Goal: Task Accomplishment & Management: Manage account settings

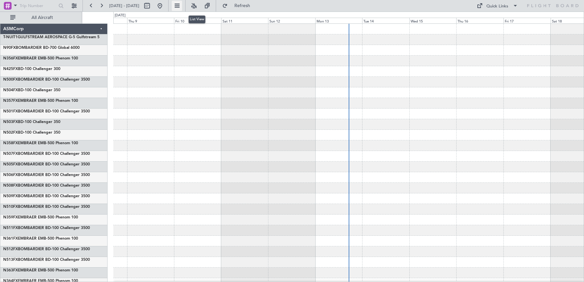
click at [182, 4] on button at bounding box center [177, 6] width 10 height 10
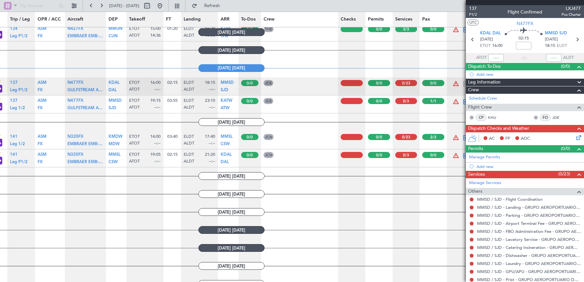
scroll to position [0, 21]
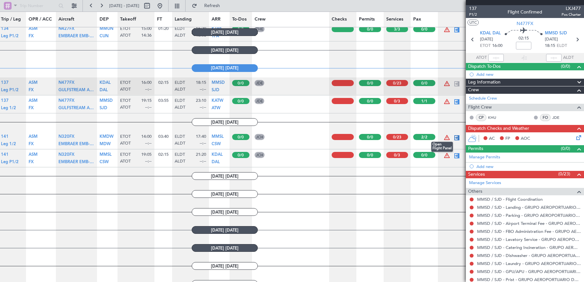
click at [457, 138] on div at bounding box center [457, 138] width 8 height 8
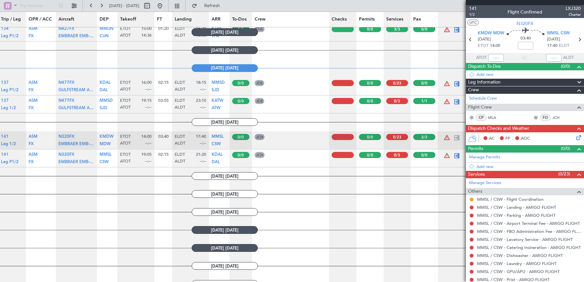
click at [575, 139] on icon at bounding box center [577, 136] width 5 height 5
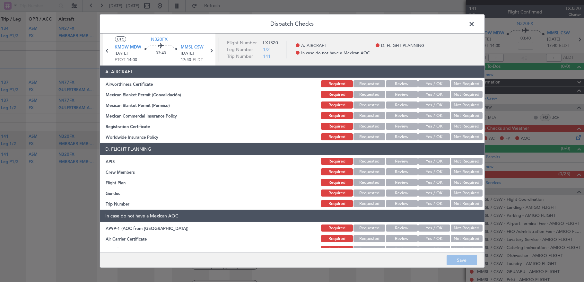
click at [426, 84] on button "Yes / OK" at bounding box center [435, 83] width 32 height 7
click at [428, 93] on button "Yes / OK" at bounding box center [435, 94] width 32 height 7
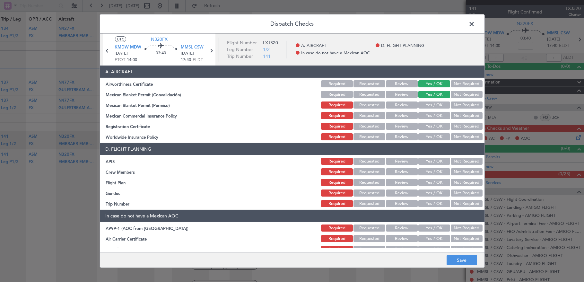
click at [428, 104] on button "Yes / OK" at bounding box center [435, 105] width 32 height 7
click at [429, 116] on button "Yes / OK" at bounding box center [435, 115] width 32 height 7
click at [430, 128] on button "Yes / OK" at bounding box center [435, 126] width 32 height 7
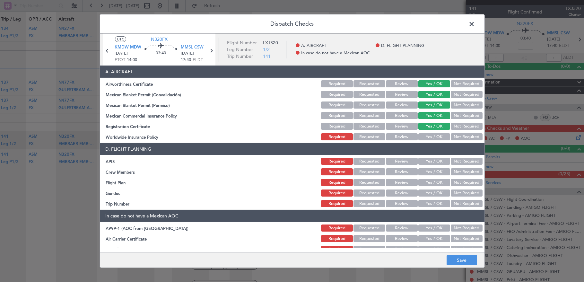
click at [464, 140] on button "Not Required" at bounding box center [467, 136] width 32 height 7
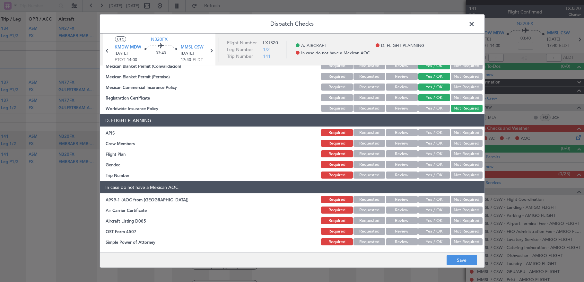
click at [440, 129] on button "Yes / OK" at bounding box center [435, 132] width 32 height 7
click at [439, 142] on button "Yes / OK" at bounding box center [435, 143] width 32 height 7
click at [457, 153] on button "Not Required" at bounding box center [467, 153] width 32 height 7
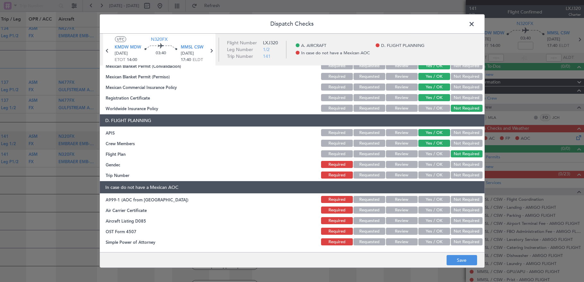
click at [424, 166] on button "Yes / OK" at bounding box center [435, 164] width 32 height 7
click at [424, 172] on button "Yes / OK" at bounding box center [435, 175] width 32 height 7
click at [458, 196] on button "Not Required" at bounding box center [467, 199] width 32 height 7
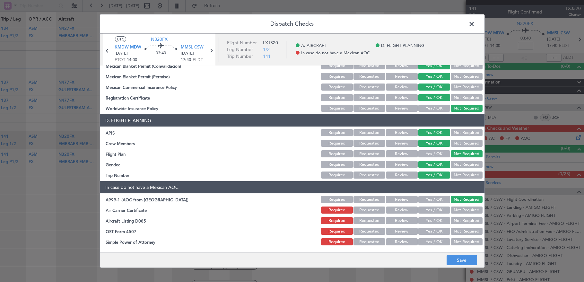
click at [464, 214] on div "Not Required" at bounding box center [466, 210] width 32 height 9
click at [464, 224] on div "Not Required" at bounding box center [466, 220] width 32 height 9
drag, startPoint x: 464, startPoint y: 206, endPoint x: 464, endPoint y: 219, distance: 12.5
click at [464, 209] on div "Not Required" at bounding box center [466, 210] width 32 height 9
drag, startPoint x: 464, startPoint y: 222, endPoint x: 464, endPoint y: 218, distance: 3.9
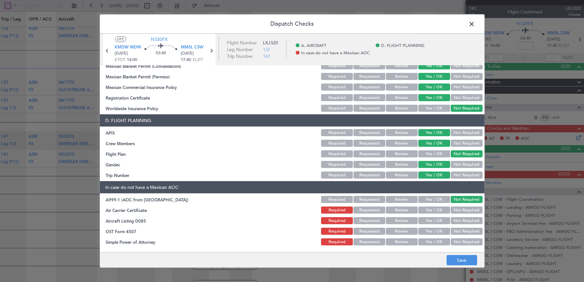
click at [464, 221] on button "Not Required" at bounding box center [467, 220] width 32 height 7
click at [464, 211] on button "Not Required" at bounding box center [467, 210] width 32 height 7
click at [464, 238] on div "Not Required" at bounding box center [466, 241] width 32 height 9
click at [464, 233] on button "Not Required" at bounding box center [467, 231] width 32 height 7
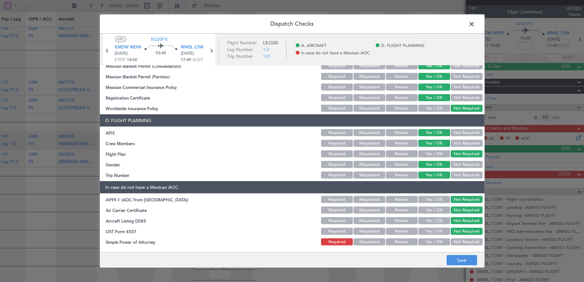
click at [464, 243] on button "Not Required" at bounding box center [467, 241] width 32 height 7
click at [461, 258] on button "Save" at bounding box center [462, 260] width 31 height 10
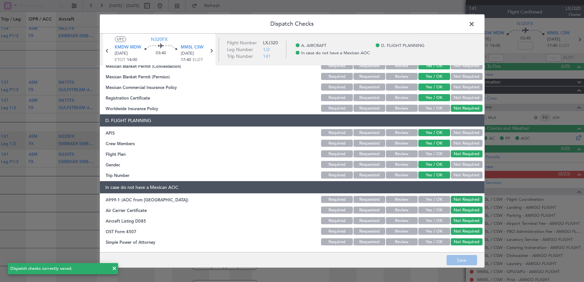
click at [475, 24] on span at bounding box center [475, 25] width 0 height 13
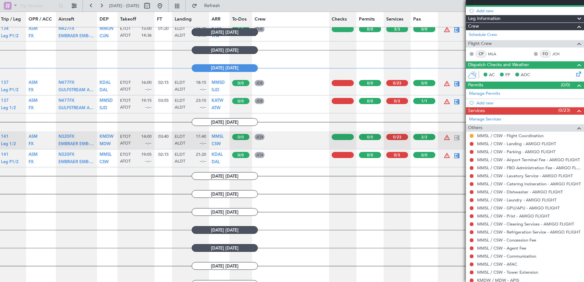
scroll to position [64, 0]
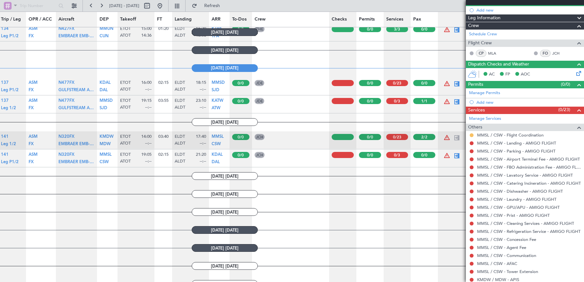
click at [472, 134] on button at bounding box center [472, 135] width 4 height 4
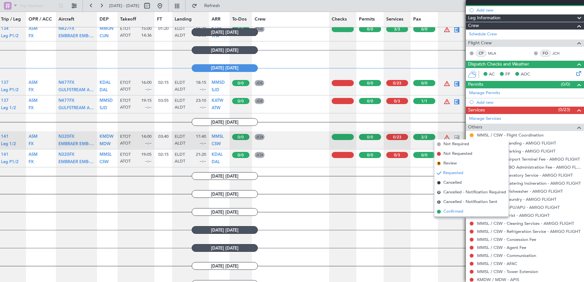
click at [465, 208] on li "Confirmed" at bounding box center [472, 212] width 74 height 10
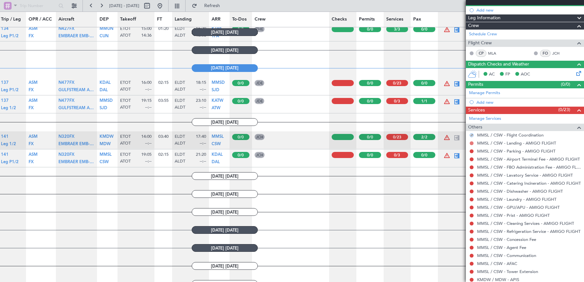
click at [472, 142] on button at bounding box center [472, 143] width 4 height 4
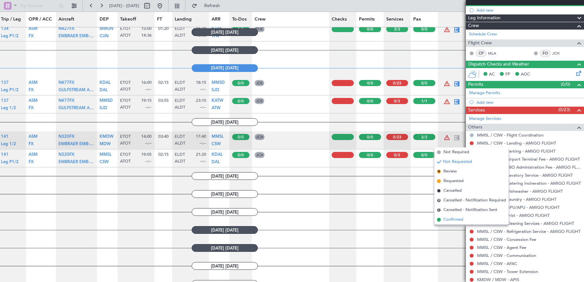
click at [462, 217] on span "Confirmed" at bounding box center [454, 219] width 20 height 6
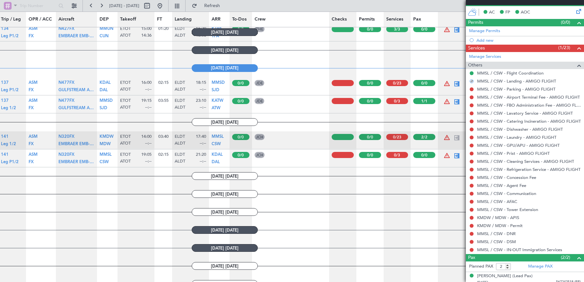
scroll to position [128, 0]
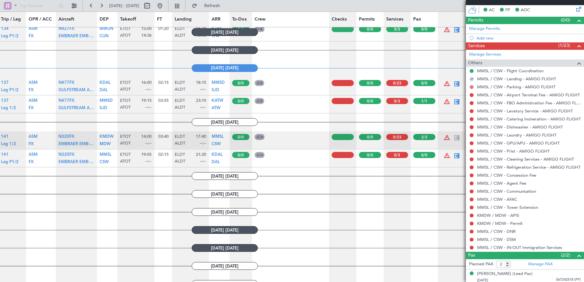
click at [471, 85] on button at bounding box center [472, 87] width 4 height 4
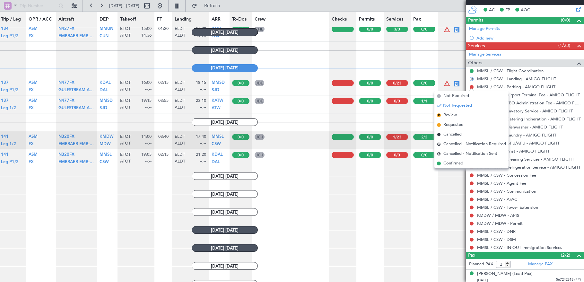
click at [449, 162] on span "Confirmed" at bounding box center [454, 163] width 20 height 6
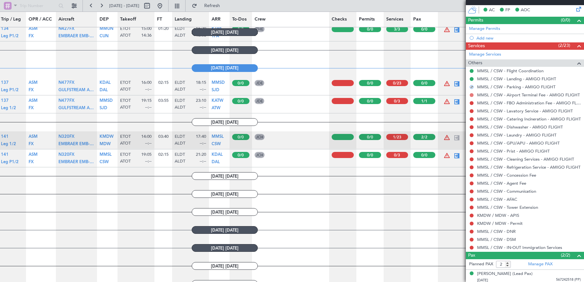
click at [472, 95] on button at bounding box center [472, 95] width 4 height 4
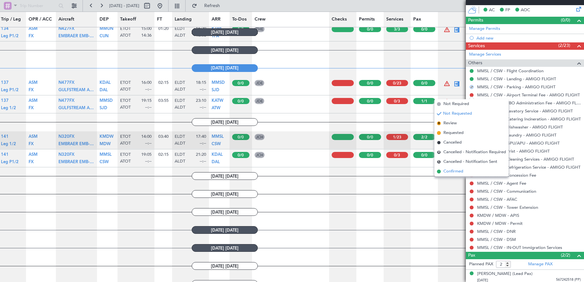
click at [456, 169] on span "Confirmed" at bounding box center [454, 171] width 20 height 6
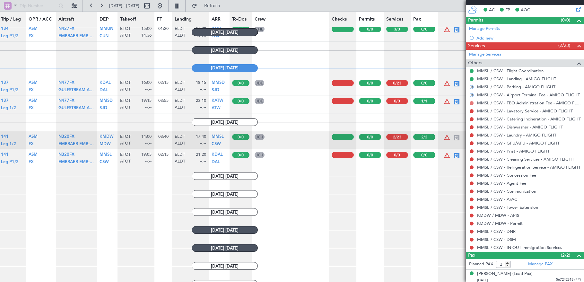
click at [472, 103] on button at bounding box center [472, 103] width 4 height 4
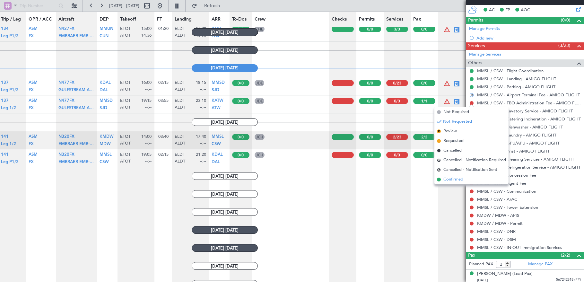
click at [459, 177] on span "Confirmed" at bounding box center [454, 179] width 20 height 6
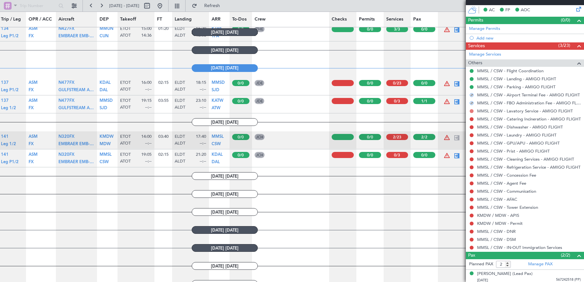
click at [472, 111] on button at bounding box center [472, 111] width 4 height 4
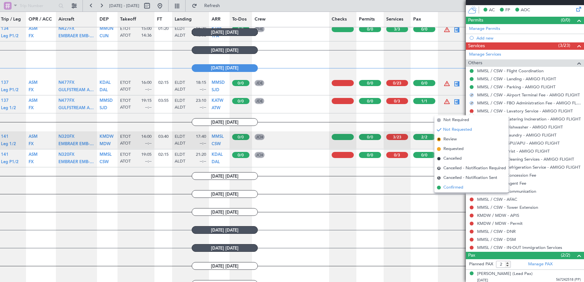
click at [462, 186] on span "Confirmed" at bounding box center [454, 187] width 20 height 6
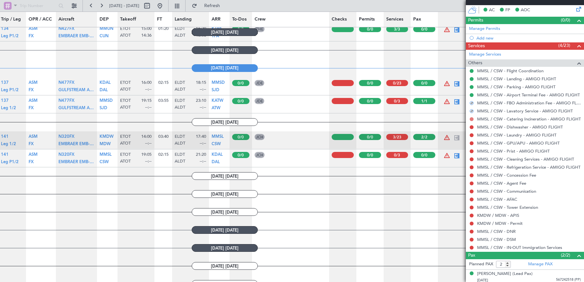
click at [472, 117] on button at bounding box center [472, 119] width 4 height 4
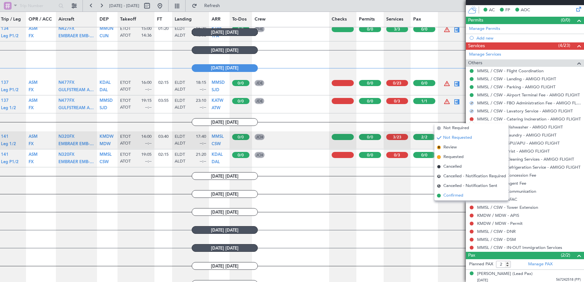
click at [461, 194] on span "Confirmed" at bounding box center [454, 195] width 20 height 6
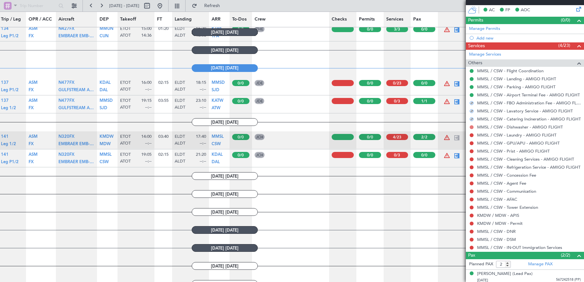
click at [472, 127] on button at bounding box center [472, 127] width 4 height 4
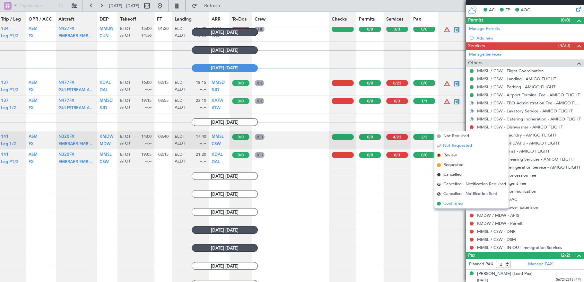
click at [461, 200] on span "Confirmed" at bounding box center [454, 203] width 20 height 6
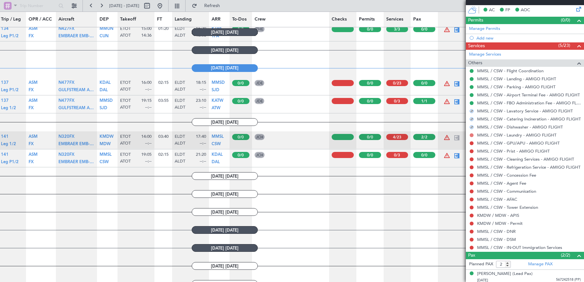
click at [472, 134] on button at bounding box center [472, 135] width 4 height 4
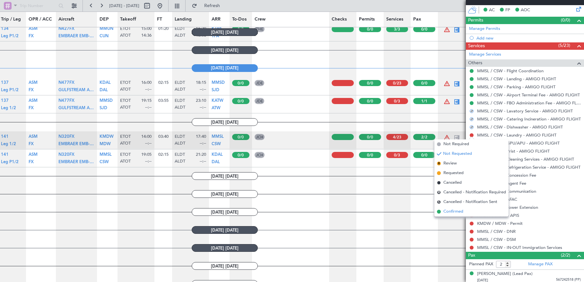
click at [467, 208] on li "Confirmed" at bounding box center [472, 212] width 74 height 10
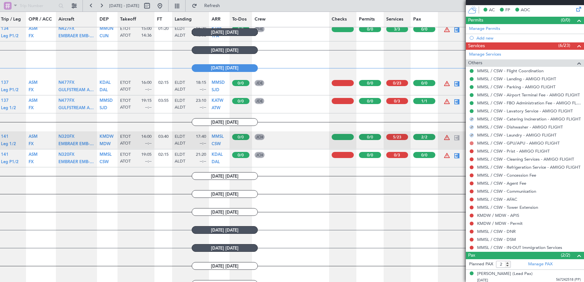
click at [473, 141] on button at bounding box center [472, 143] width 4 height 4
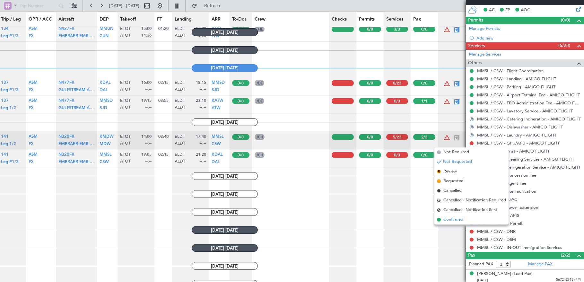
click at [470, 216] on li "Confirmed" at bounding box center [472, 220] width 74 height 10
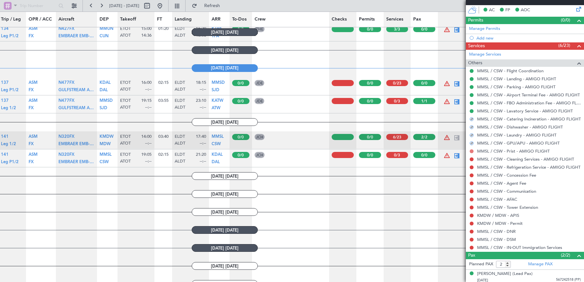
click at [472, 152] on button at bounding box center [472, 151] width 4 height 4
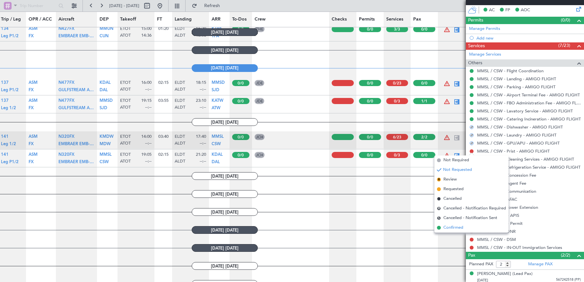
click at [464, 228] on li "Confirmed" at bounding box center [472, 228] width 74 height 10
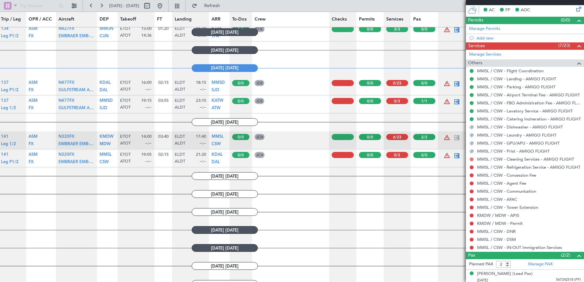
click at [472, 159] on button at bounding box center [472, 159] width 4 height 4
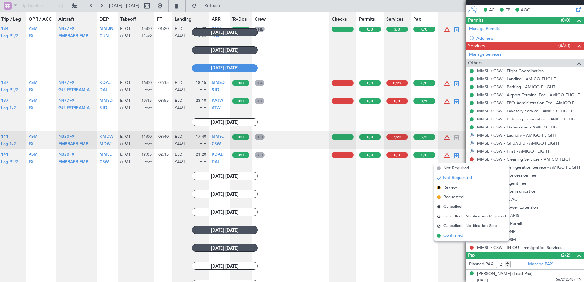
click at [466, 233] on li "Confirmed" at bounding box center [472, 236] width 74 height 10
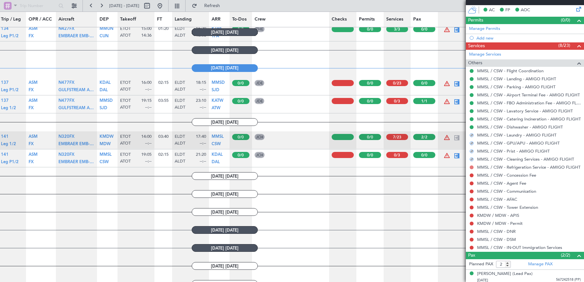
click at [472, 166] on button at bounding box center [472, 167] width 4 height 4
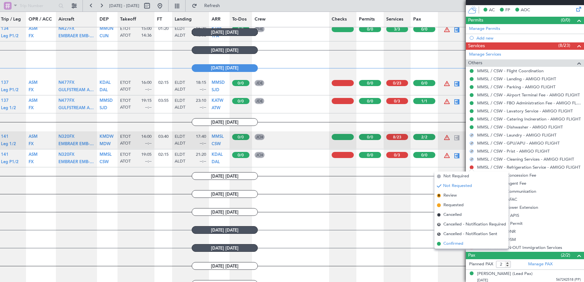
click at [464, 241] on li "Confirmed" at bounding box center [472, 244] width 74 height 10
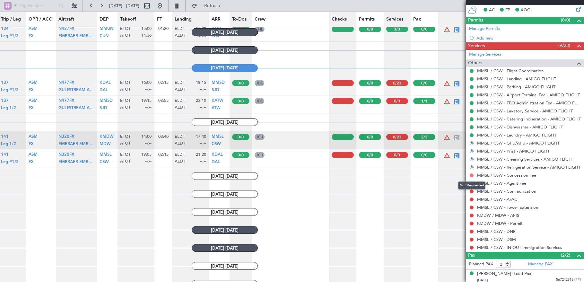
click at [473, 176] on button at bounding box center [472, 175] width 4 height 4
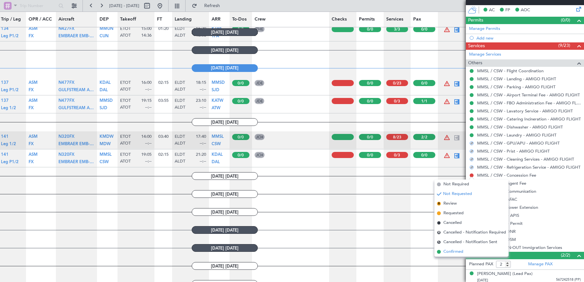
click at [458, 253] on span "Confirmed" at bounding box center [454, 252] width 20 height 6
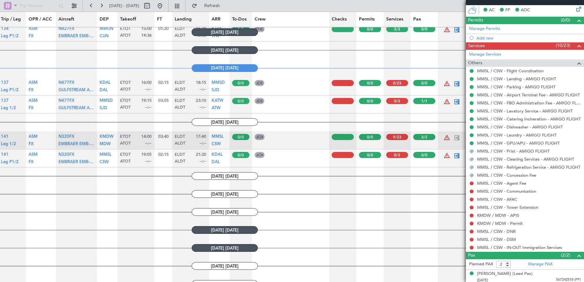
click at [471, 186] on div "MMSL / CSW - Agent Fee" at bounding box center [525, 183] width 118 height 8
click at [471, 185] on div at bounding box center [471, 183] width 5 height 5
click at [472, 184] on button at bounding box center [472, 183] width 4 height 4
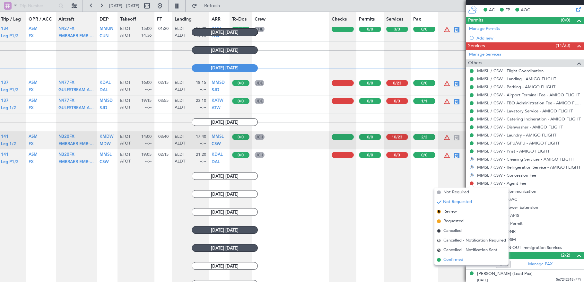
click at [449, 260] on span "Confirmed" at bounding box center [454, 260] width 20 height 6
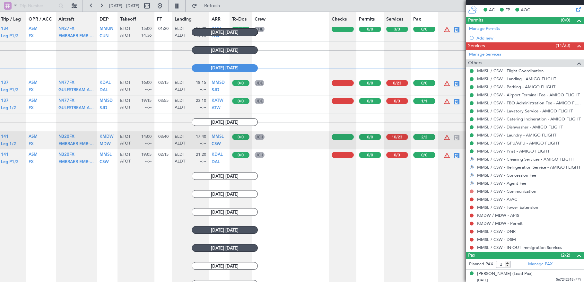
click at [472, 191] on button at bounding box center [472, 192] width 4 height 4
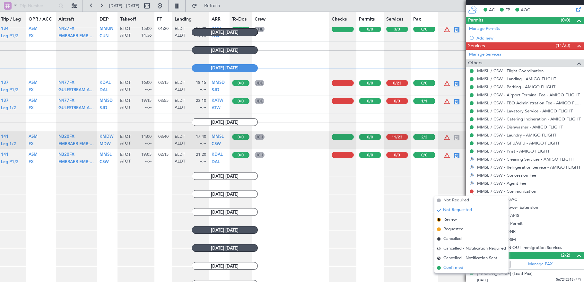
click at [464, 267] on span "Confirmed" at bounding box center [454, 268] width 20 height 6
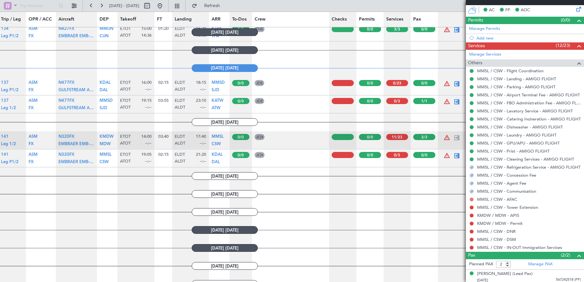
click at [471, 199] on button at bounding box center [472, 200] width 4 height 4
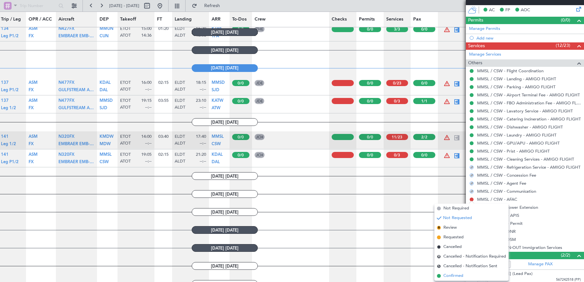
click at [463, 276] on span "Confirmed" at bounding box center [454, 276] width 20 height 6
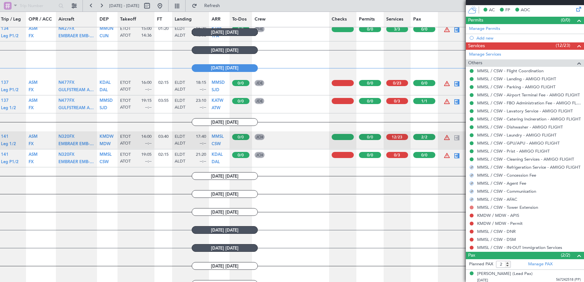
click at [471, 208] on button at bounding box center [472, 208] width 4 height 4
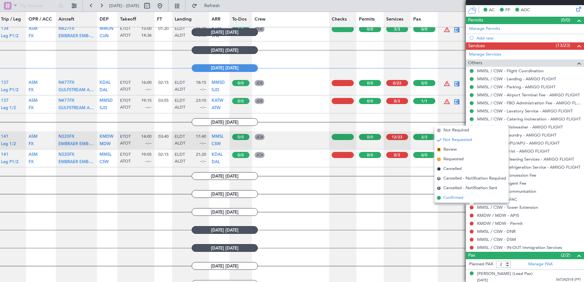
click at [462, 200] on span "Confirmed" at bounding box center [454, 198] width 20 height 6
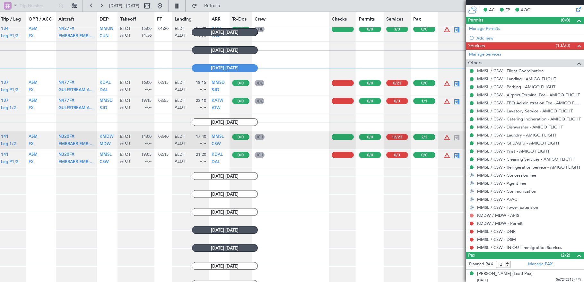
click at [472, 214] on button at bounding box center [472, 216] width 4 height 4
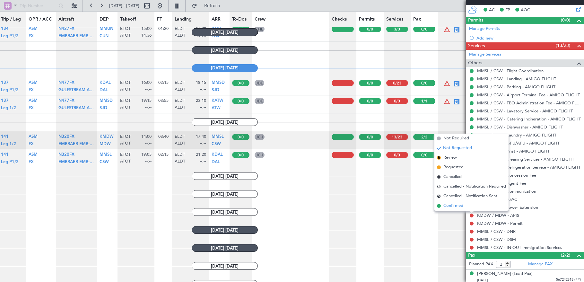
click at [461, 204] on span "Confirmed" at bounding box center [454, 206] width 20 height 6
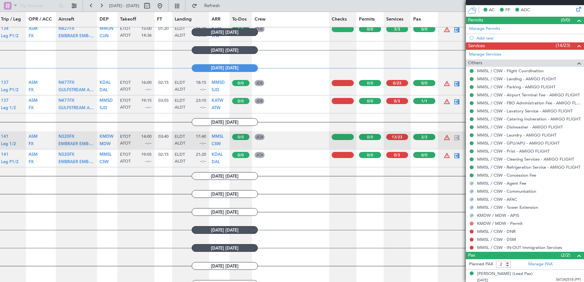
click at [471, 223] on button at bounding box center [472, 224] width 4 height 4
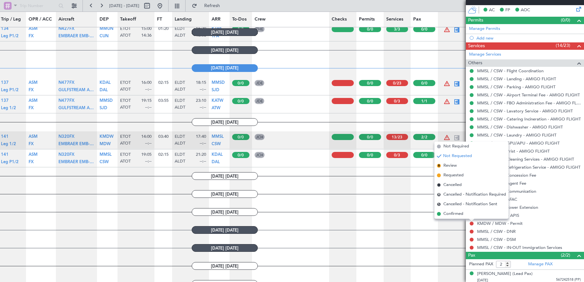
click at [471, 221] on div at bounding box center [471, 220] width 5 height 3
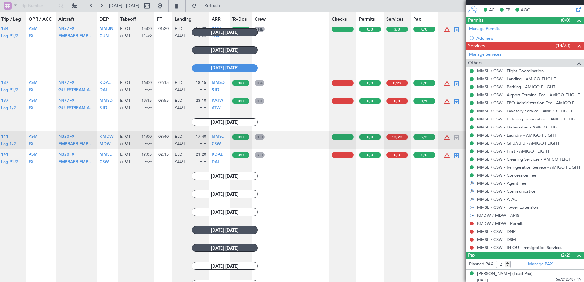
click at [468, 214] on div "KMDW / MDW - APIS" at bounding box center [525, 215] width 118 height 8
click at [472, 225] on mat-tooltip-component "Not Requested" at bounding box center [472, 233] width 36 height 17
click at [472, 222] on button at bounding box center [472, 224] width 4 height 4
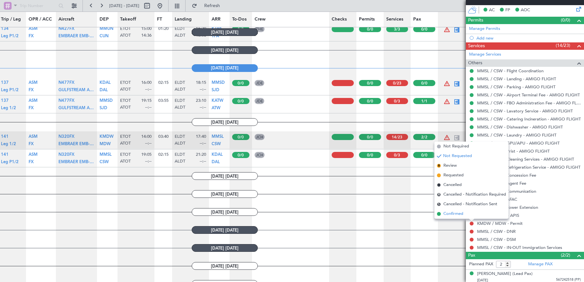
click at [467, 211] on li "Confirmed" at bounding box center [472, 214] width 74 height 10
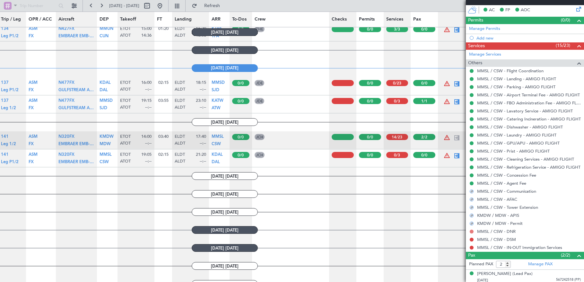
click at [471, 231] on button at bounding box center [472, 232] width 4 height 4
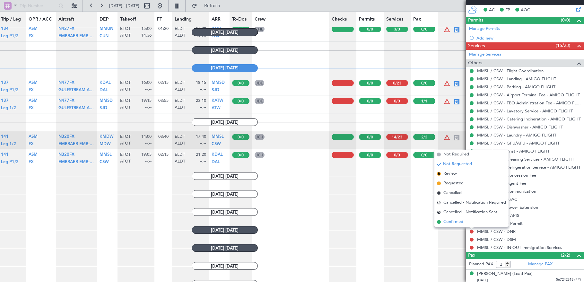
click at [468, 218] on li "Confirmed" at bounding box center [472, 222] width 74 height 10
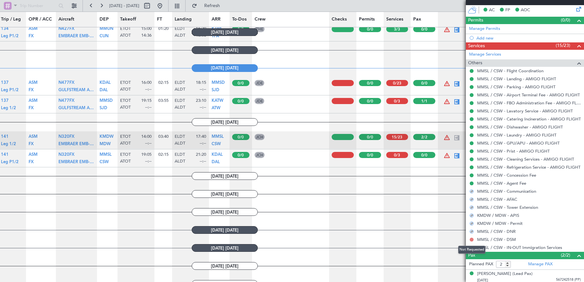
click at [470, 240] on button at bounding box center [472, 240] width 4 height 4
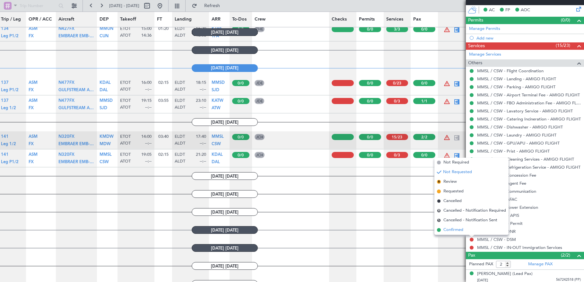
click at [467, 228] on li "Confirmed" at bounding box center [472, 230] width 74 height 10
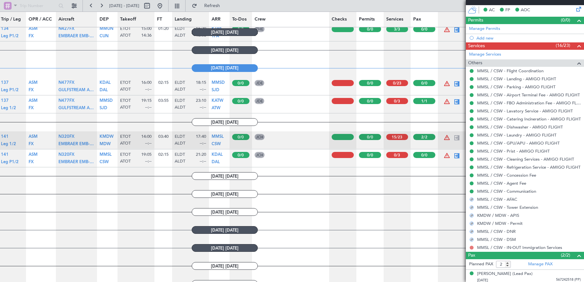
click at [472, 248] on button at bounding box center [472, 248] width 4 height 4
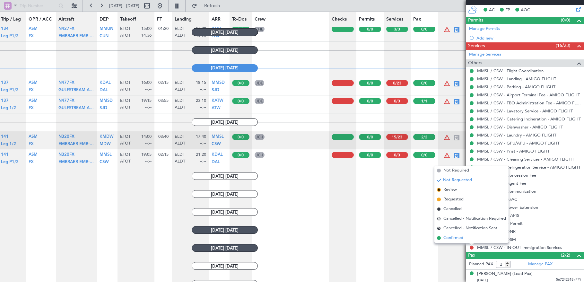
click at [469, 239] on li "Confirmed" at bounding box center [472, 238] width 74 height 10
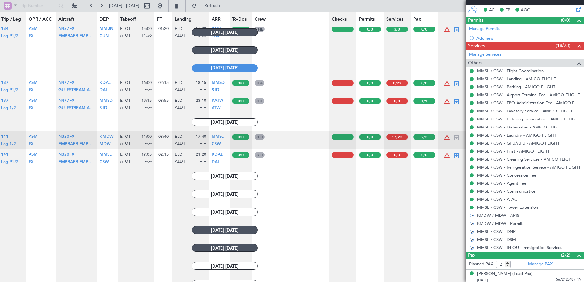
scroll to position [145, 0]
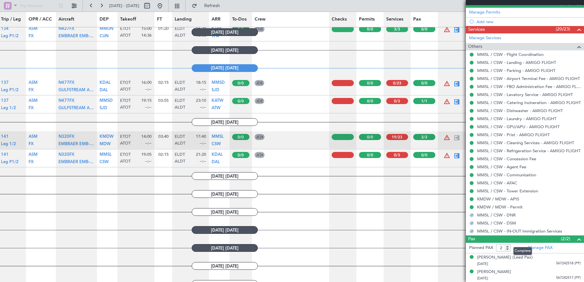
click at [570, 238] on div "(2/2)" at bounding box center [572, 239] width 22 height 8
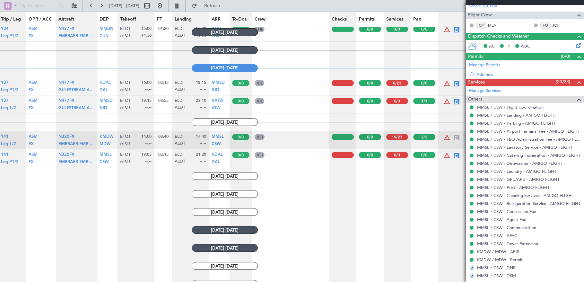
scroll to position [74, 0]
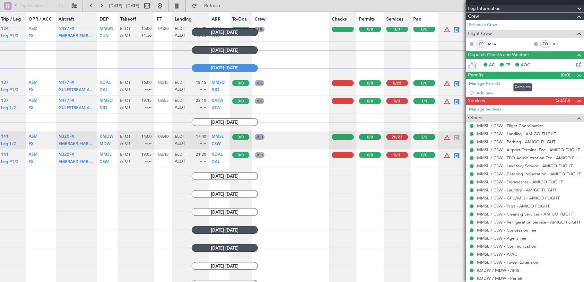
click at [569, 75] on div "(0/0)" at bounding box center [572, 76] width 22 height 8
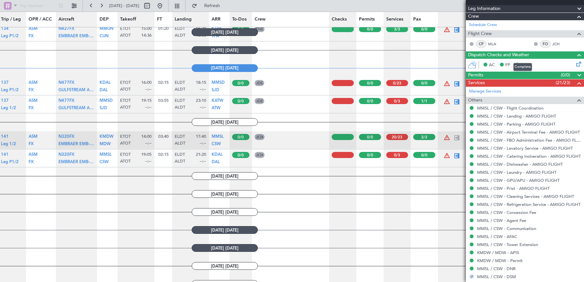
click at [570, 57] on div at bounding box center [576, 55] width 13 height 8
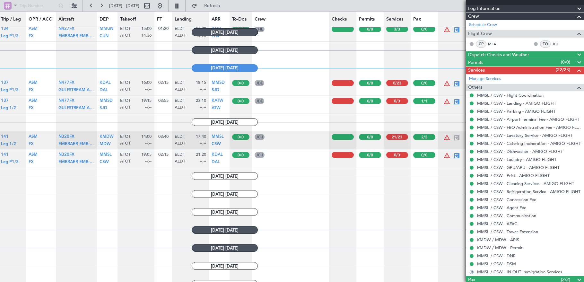
click at [570, 35] on div at bounding box center [576, 34] width 13 height 8
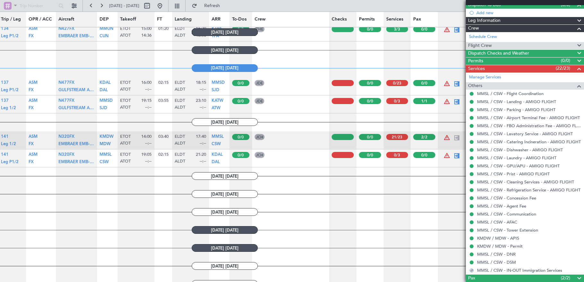
click at [570, 28] on div at bounding box center [576, 29] width 13 height 8
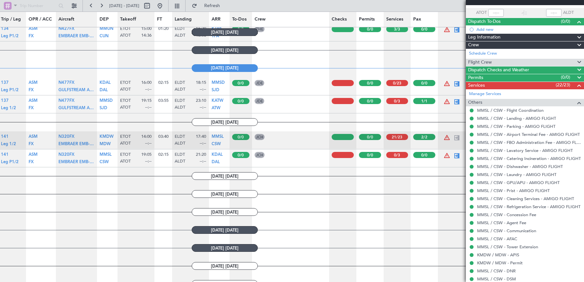
scroll to position [44, 0]
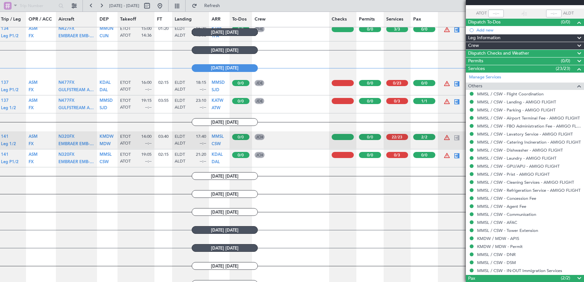
click at [557, 37] on div "Leg Information" at bounding box center [525, 37] width 118 height 7
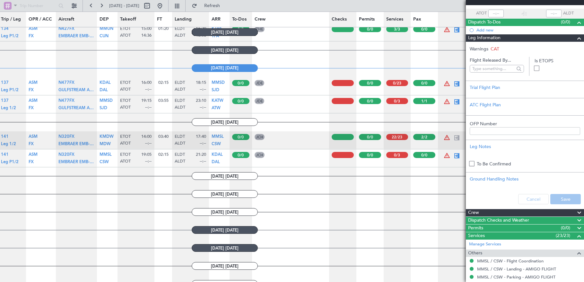
scroll to position [74, 0]
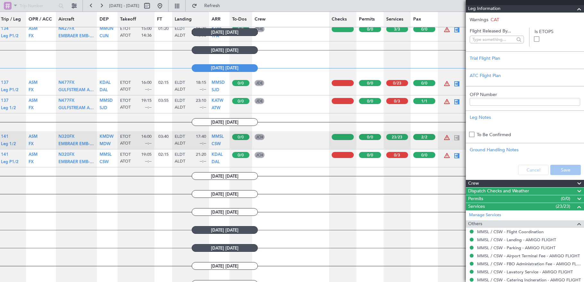
click at [555, 10] on div "Leg Information" at bounding box center [525, 8] width 118 height 7
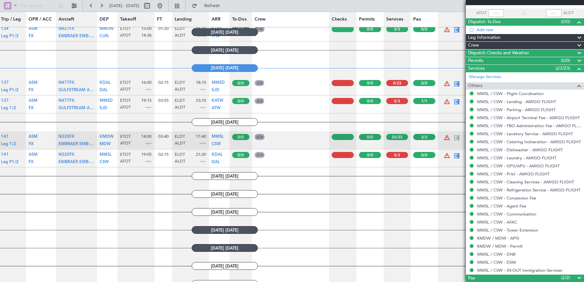
scroll to position [44, 0]
click at [525, 21] on div "Dispatch To-Dos (0/0)" at bounding box center [525, 22] width 118 height 7
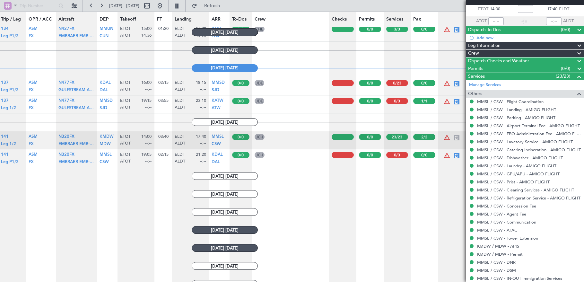
scroll to position [36, 0]
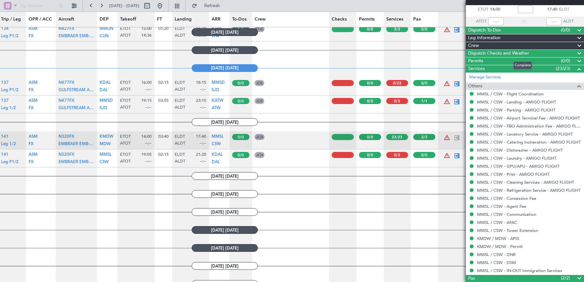
click at [517, 69] on div "Complete" at bounding box center [523, 65] width 19 height 8
click at [576, 68] on span at bounding box center [580, 69] width 8 height 8
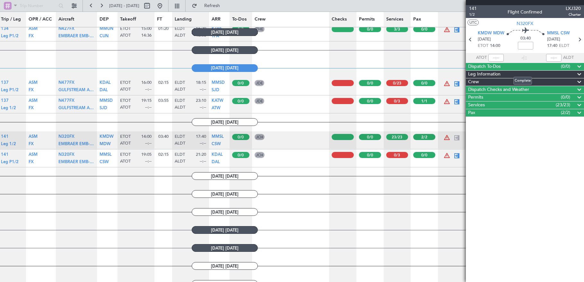
scroll to position [0, 0]
click at [457, 155] on div at bounding box center [457, 156] width 8 height 8
type input "0"
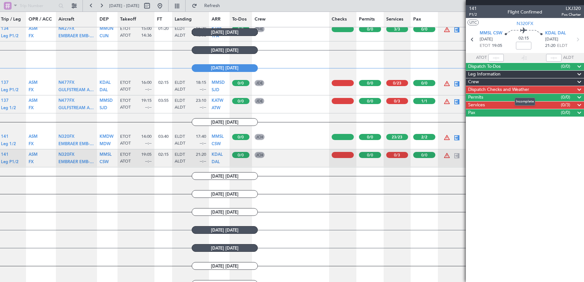
click at [502, 90] on span "Dispatch Checks and Weather" at bounding box center [498, 89] width 61 height 7
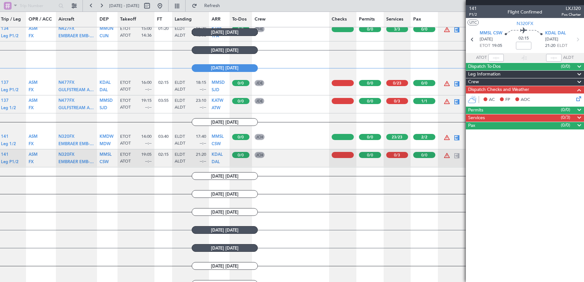
click at [576, 98] on icon at bounding box center [577, 97] width 5 height 5
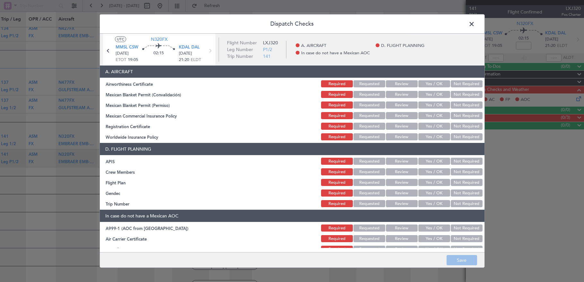
click at [430, 80] on button "Yes / OK" at bounding box center [435, 83] width 32 height 7
click at [431, 91] on button "Yes / OK" at bounding box center [435, 94] width 32 height 7
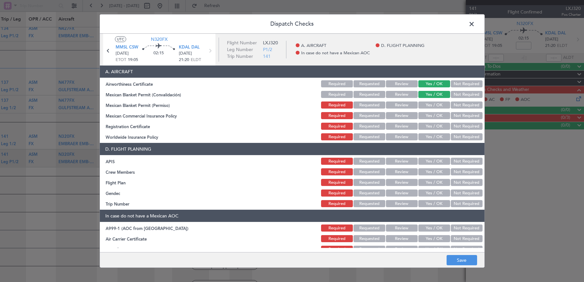
click at [431, 103] on button "Yes / OK" at bounding box center [435, 105] width 32 height 7
click at [431, 115] on button "Yes / OK" at bounding box center [435, 115] width 32 height 7
click at [432, 125] on button "Yes / OK" at bounding box center [435, 126] width 32 height 7
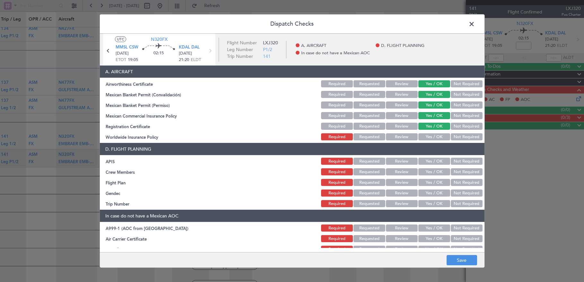
click at [464, 135] on button "Not Required" at bounding box center [467, 136] width 32 height 7
click at [436, 162] on button "Yes / OK" at bounding box center [435, 161] width 32 height 7
click at [435, 168] on div "Yes / OK" at bounding box center [434, 171] width 32 height 9
click at [434, 169] on button "Yes / OK" at bounding box center [435, 171] width 32 height 7
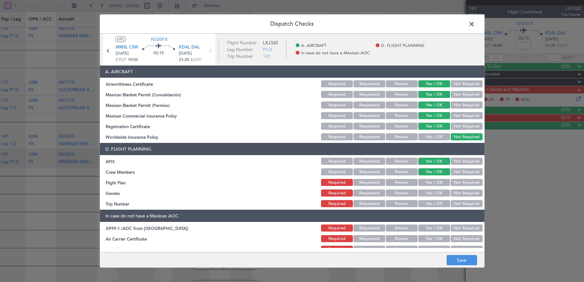
click at [367, 181] on button "Requested" at bounding box center [370, 182] width 32 height 7
click at [463, 193] on button "Not Required" at bounding box center [467, 193] width 32 height 7
click at [430, 193] on button "Yes / OK" at bounding box center [435, 193] width 32 height 7
click at [428, 204] on button "Yes / OK" at bounding box center [435, 203] width 32 height 7
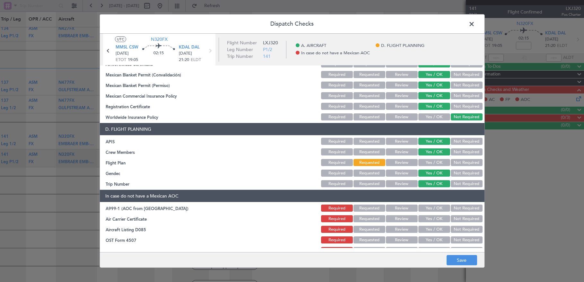
scroll to position [29, 0]
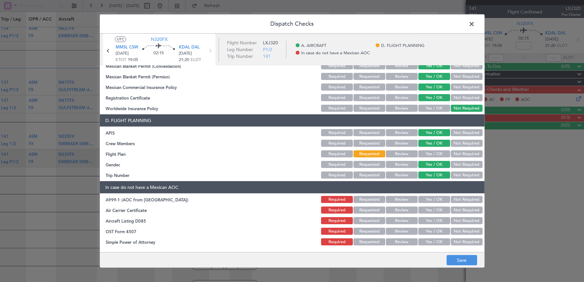
click at [458, 202] on button "Not Required" at bounding box center [467, 199] width 32 height 7
click at [459, 211] on button "Not Required" at bounding box center [467, 210] width 32 height 7
click at [460, 222] on button "Not Required" at bounding box center [467, 220] width 32 height 7
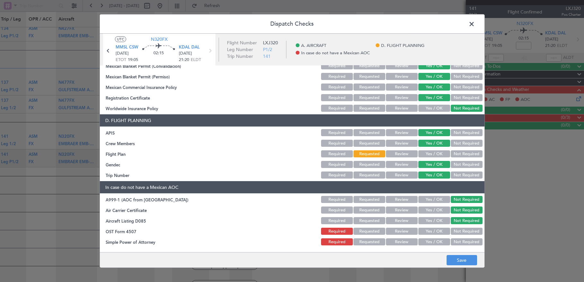
click at [462, 232] on button "Not Required" at bounding box center [467, 231] width 32 height 7
click at [462, 242] on button "Not Required" at bounding box center [467, 241] width 32 height 7
click at [466, 262] on button "Save" at bounding box center [462, 260] width 31 height 10
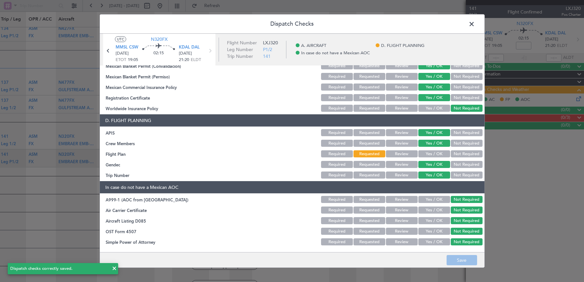
click at [475, 27] on span at bounding box center [475, 25] width 0 height 13
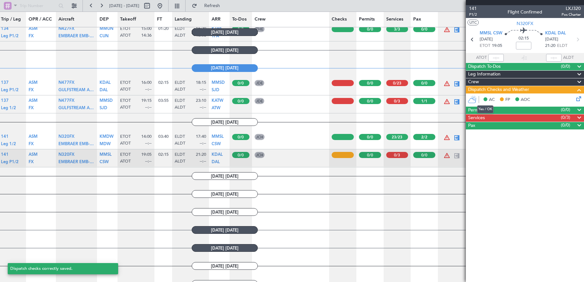
click at [487, 117] on mat-tooltip-component "Yes / OK" at bounding box center [485, 109] width 25 height 17
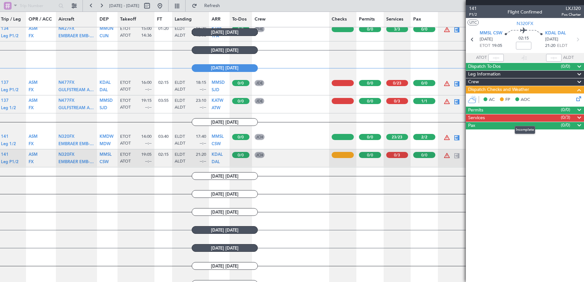
click at [580, 114] on span at bounding box center [580, 118] width 8 height 8
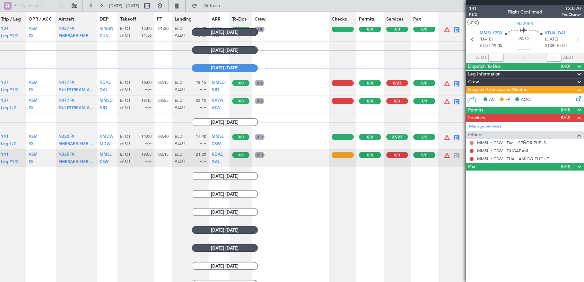
click at [471, 142] on button at bounding box center [472, 143] width 4 height 4
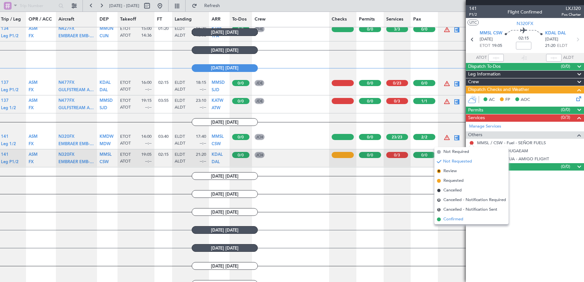
click at [463, 221] on span "Confirmed" at bounding box center [454, 219] width 20 height 6
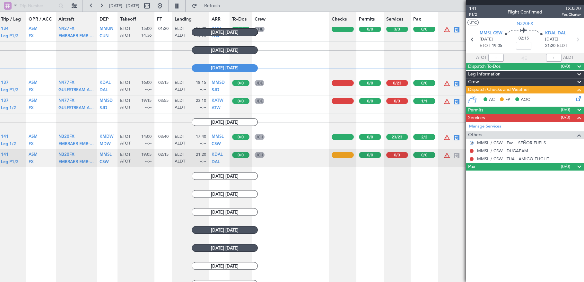
drag, startPoint x: 472, startPoint y: 149, endPoint x: 472, endPoint y: 154, distance: 5.1
click at [472, 149] on button at bounding box center [472, 151] width 4 height 4
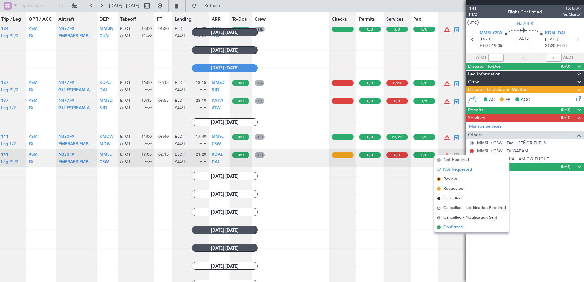
click at [462, 225] on span "Confirmed" at bounding box center [454, 227] width 20 height 6
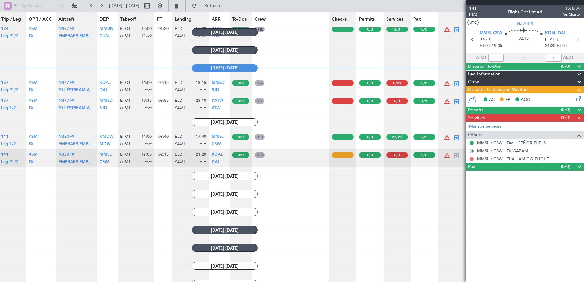
click at [472, 158] on button at bounding box center [472, 159] width 4 height 4
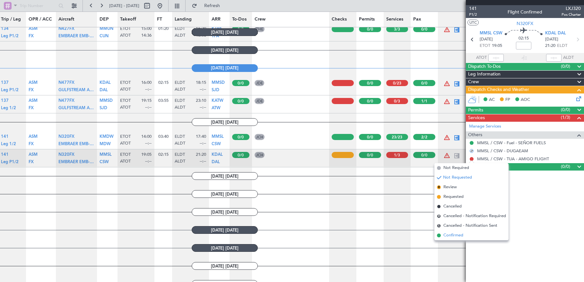
click at [464, 235] on span "Confirmed" at bounding box center [454, 235] width 20 height 6
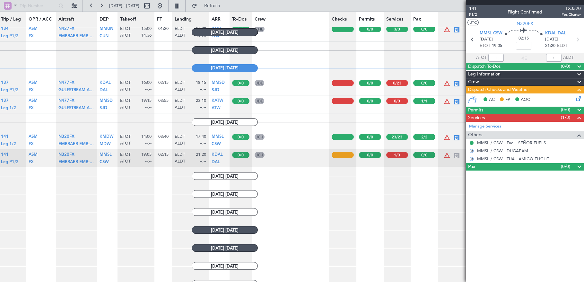
click at [522, 209] on article "141 P1/2 Flight Confirmed LXJ320 Pos Charter UTC N320FX MMSL CSW [DATE] ETOT 19…" at bounding box center [525, 143] width 118 height 277
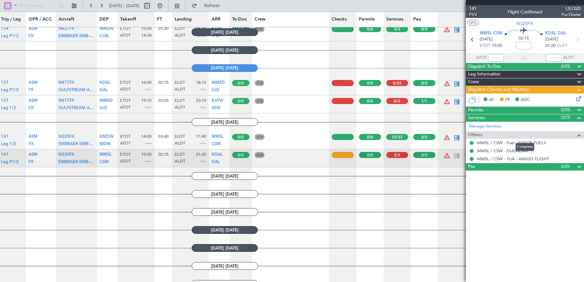
click at [580, 134] on span at bounding box center [580, 135] width 8 height 8
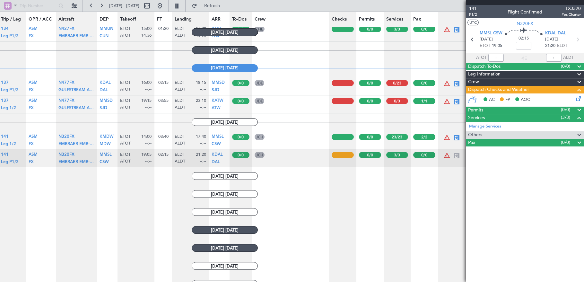
click at [579, 117] on span at bounding box center [580, 118] width 8 height 8
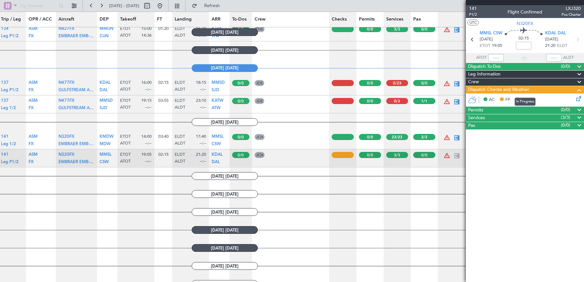
click at [581, 90] on span at bounding box center [580, 90] width 8 height 8
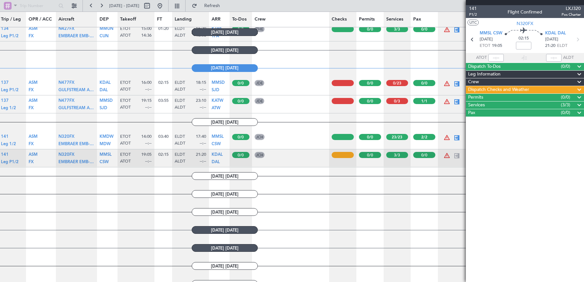
click at [565, 143] on article "141 P1/2 Flight Confirmed LXJ320 Pos Charter UTC N320FX MMSL CSW [DATE] ETOT 19…" at bounding box center [525, 143] width 118 height 277
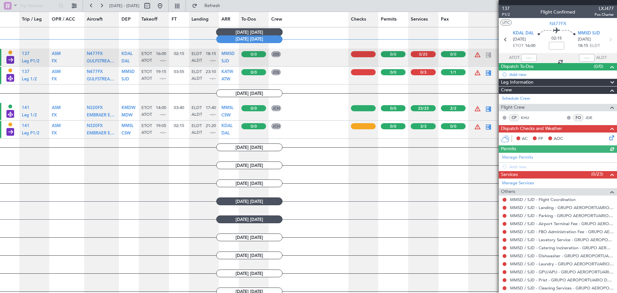
scroll to position [468, 0]
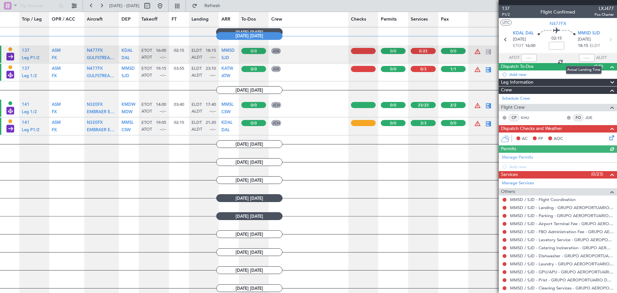
click at [590, 57] on div at bounding box center [586, 58] width 15 height 8
click at [587, 55] on div at bounding box center [586, 58] width 15 height 8
click at [529, 58] on input "text" at bounding box center [528, 58] width 15 height 8
click at [580, 55] on div at bounding box center [586, 58] width 15 height 8
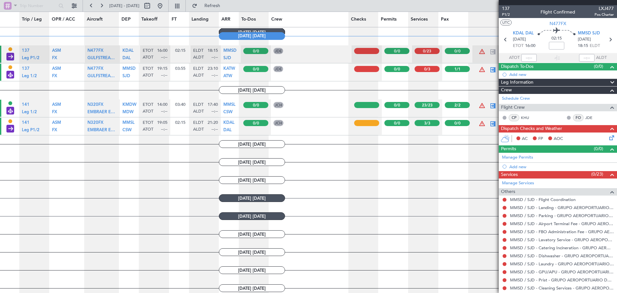
drag, startPoint x: 428, startPoint y: 198, endPoint x: 432, endPoint y: 194, distance: 5.2
click at [428, 198] on hr at bounding box center [251, 198] width 503 height 1
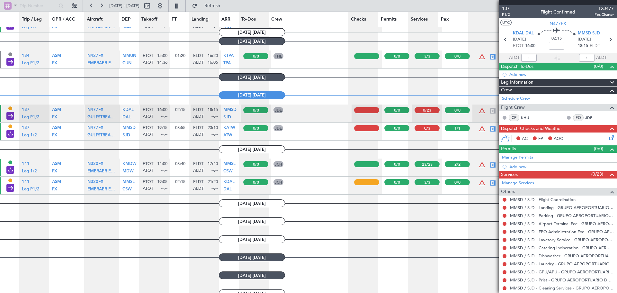
scroll to position [371, 0]
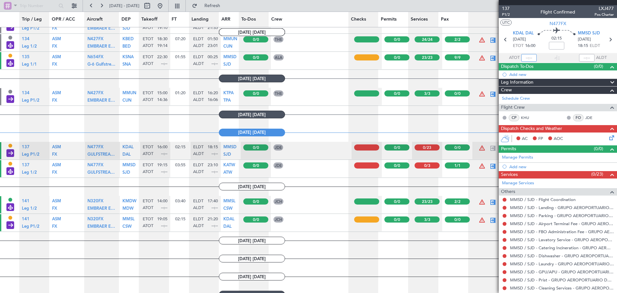
click at [527, 58] on input "text" at bounding box center [528, 58] width 15 height 8
type input "16:00"
click at [578, 47] on span "18:15" at bounding box center [583, 46] width 10 height 6
click at [582, 58] on input "text" at bounding box center [586, 58] width 15 height 8
click at [563, 50] on mat-tooltip-component "Estimated Landing Time" at bounding box center [586, 57] width 51 height 17
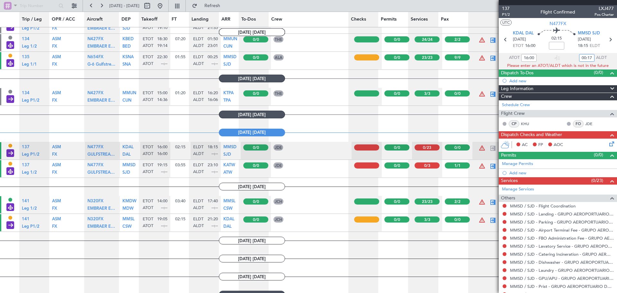
click at [588, 58] on input "00:17" at bounding box center [586, 58] width 15 height 8
type input "1"
click at [571, 35] on icon at bounding box center [556, 32] width 38 height 8
click at [588, 58] on input "00:17" at bounding box center [586, 58] width 15 height 8
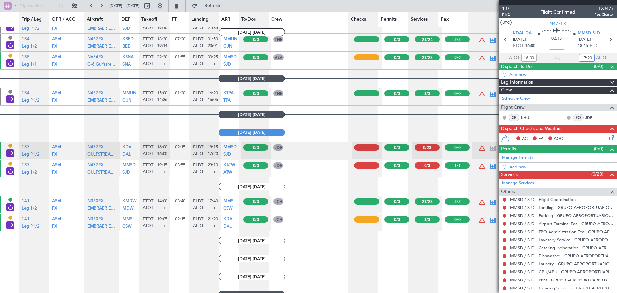
type input "17:20"
click at [489, 201] on div at bounding box center [493, 202] width 8 height 8
type input "2"
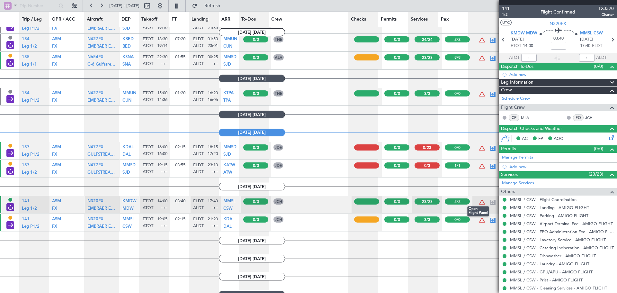
click at [490, 200] on div at bounding box center [493, 202] width 8 height 8
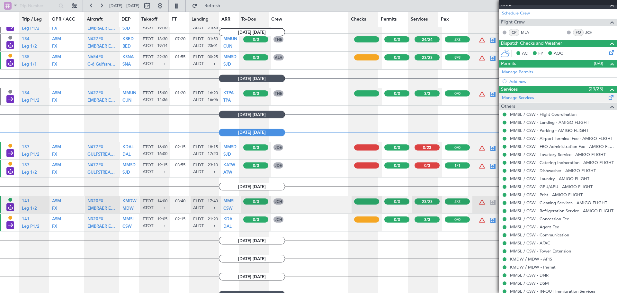
scroll to position [64, 0]
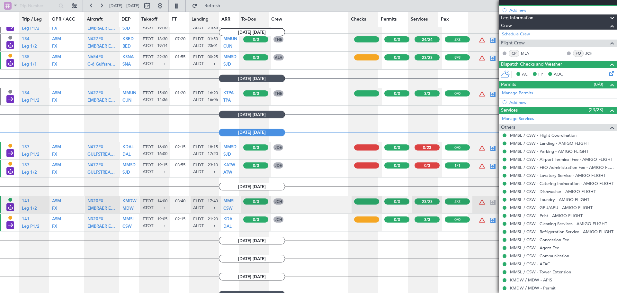
click at [608, 73] on icon at bounding box center [610, 72] width 5 height 5
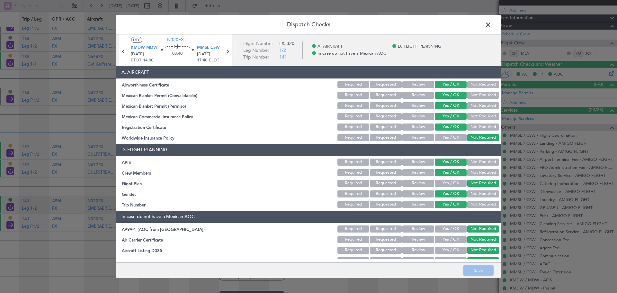
scroll to position [19, 0]
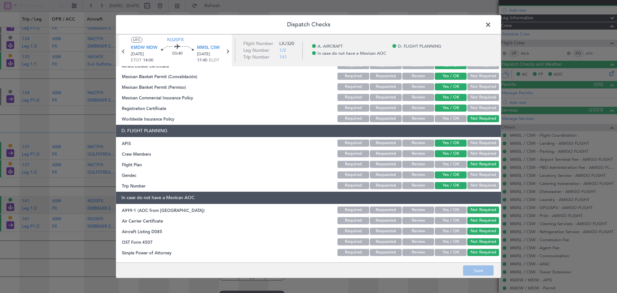
click at [491, 23] on span at bounding box center [491, 26] width 0 height 13
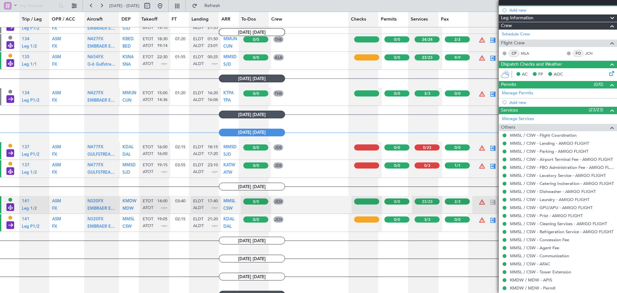
click at [608, 73] on icon at bounding box center [610, 72] width 5 height 5
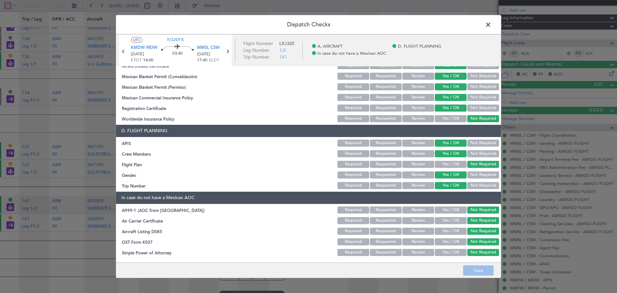
click at [485, 166] on button "Not Required" at bounding box center [483, 164] width 32 height 7
click at [492, 30] on header "Dispatch Checks" at bounding box center [308, 24] width 385 height 19
drag, startPoint x: 485, startPoint y: 23, endPoint x: 614, endPoint y: 61, distance: 134.2
click at [491, 23] on span at bounding box center [491, 26] width 0 height 13
